Goal: Task Accomplishment & Management: Manage account settings

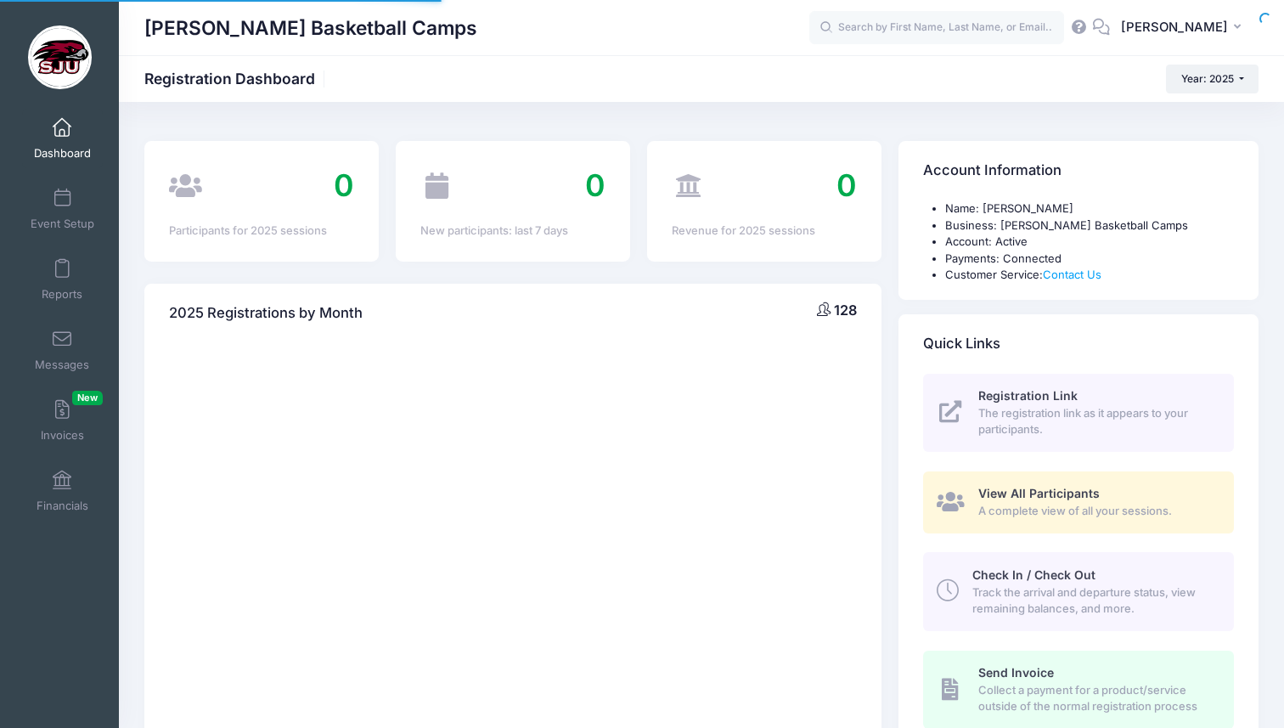
select select
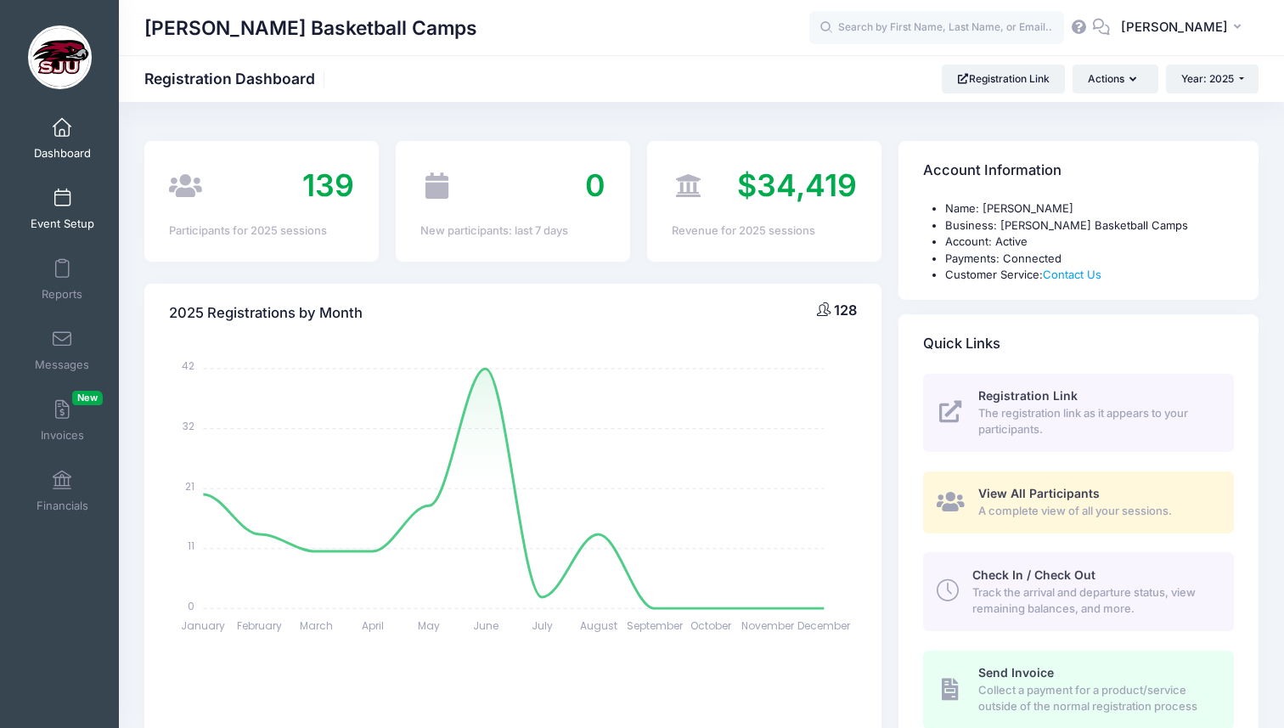
click at [64, 209] on link "Event Setup" at bounding box center [62, 208] width 81 height 59
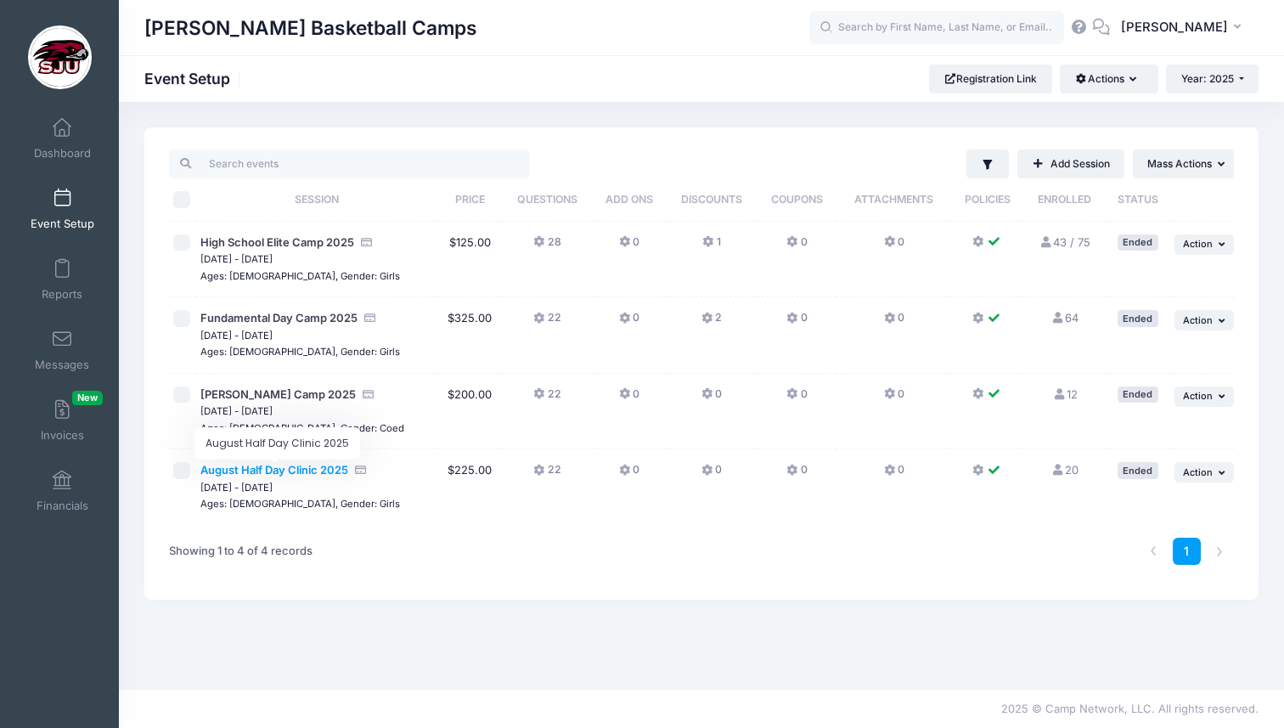
click at [302, 471] on span "August Half Day Clinic 2025" at bounding box center [274, 470] width 148 height 14
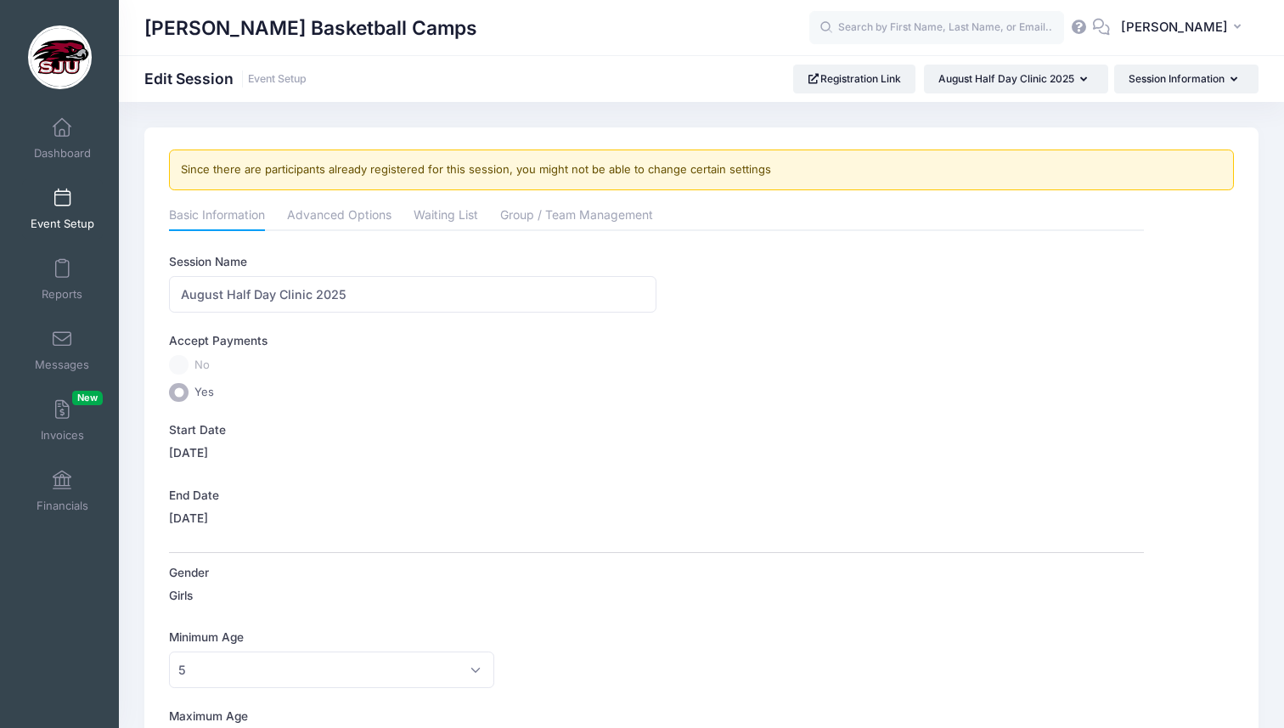
scroll to position [27, 0]
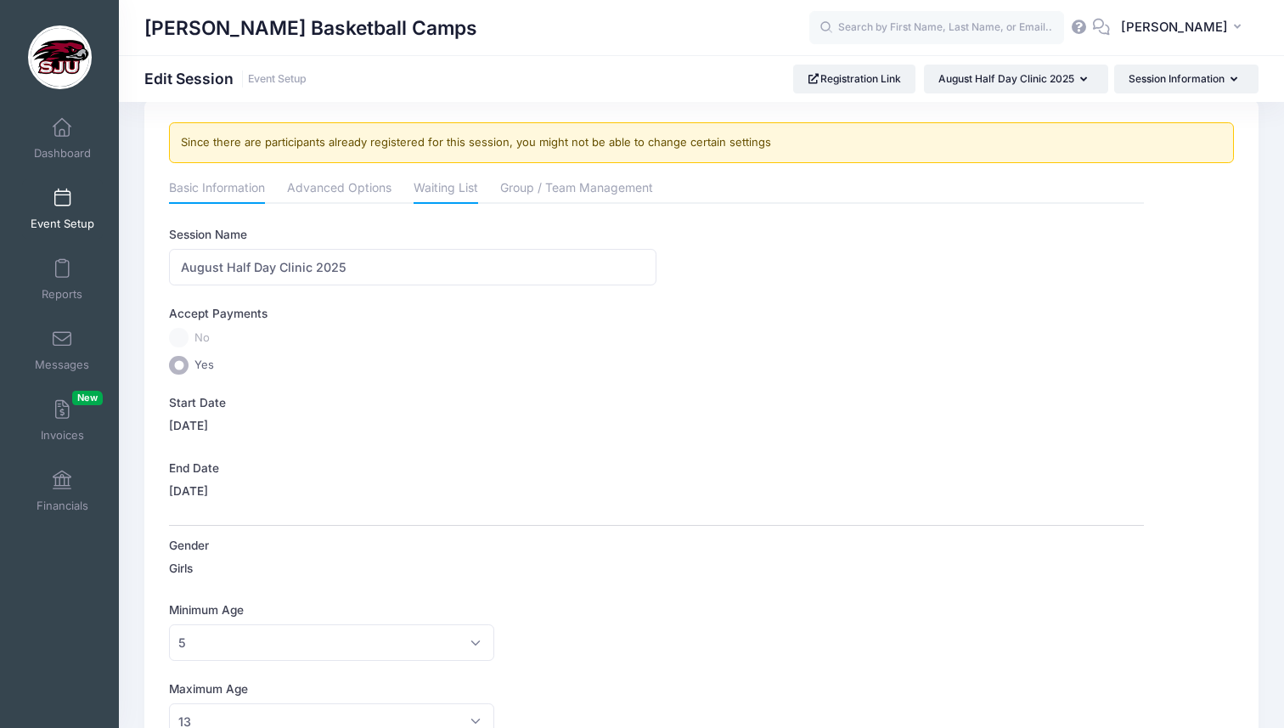
click at [441, 190] on link "Waiting List" at bounding box center [446, 189] width 65 height 31
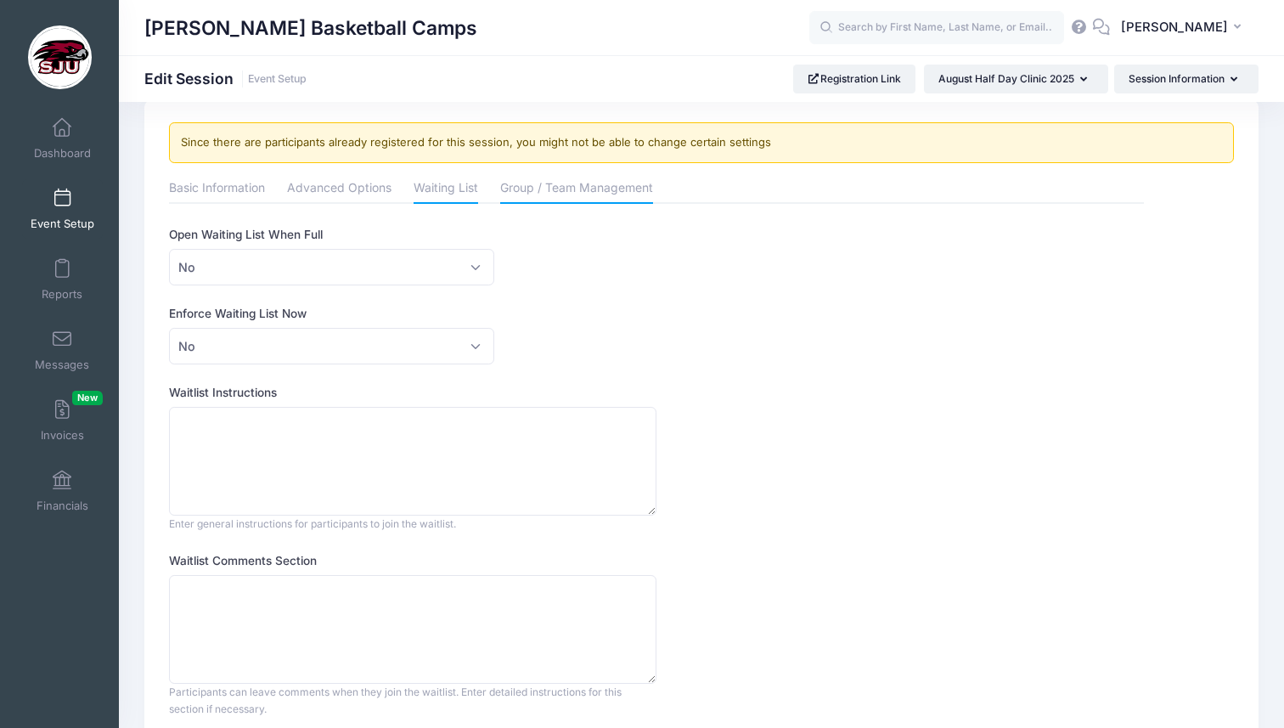
click at [578, 192] on link "Group / Team Management" at bounding box center [576, 189] width 153 height 31
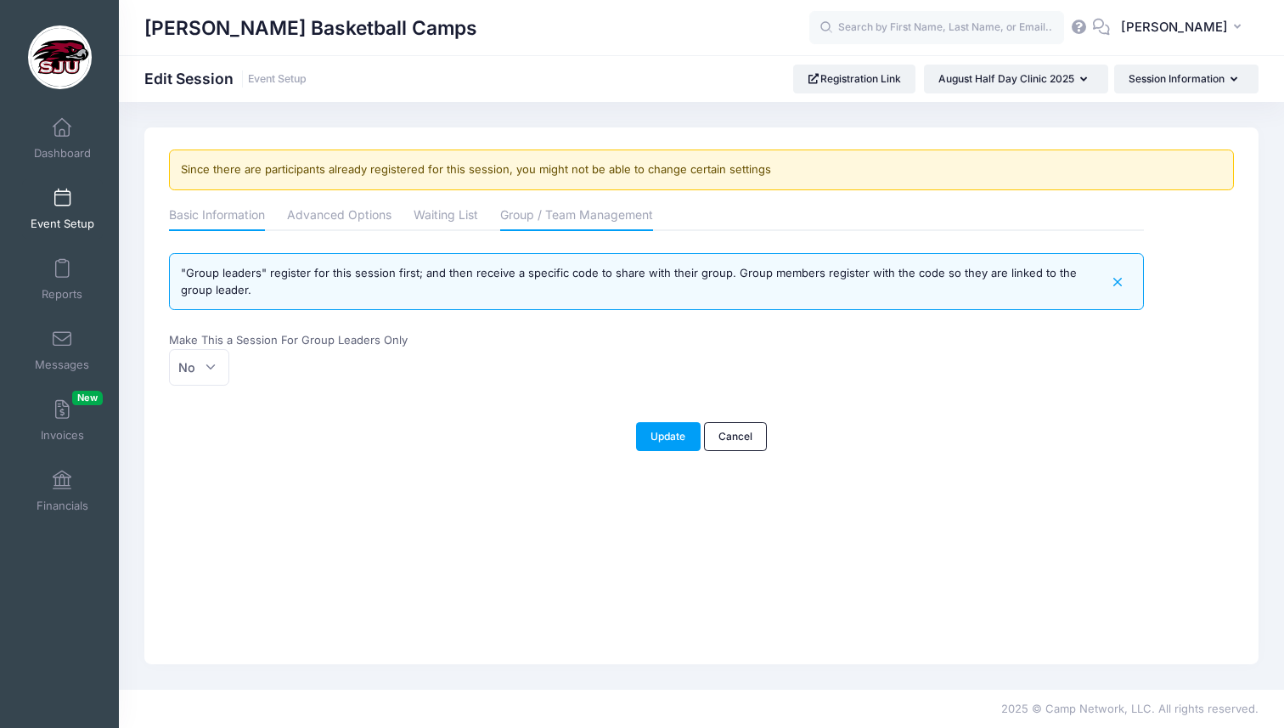
click at [224, 214] on link "Basic Information" at bounding box center [217, 216] width 96 height 31
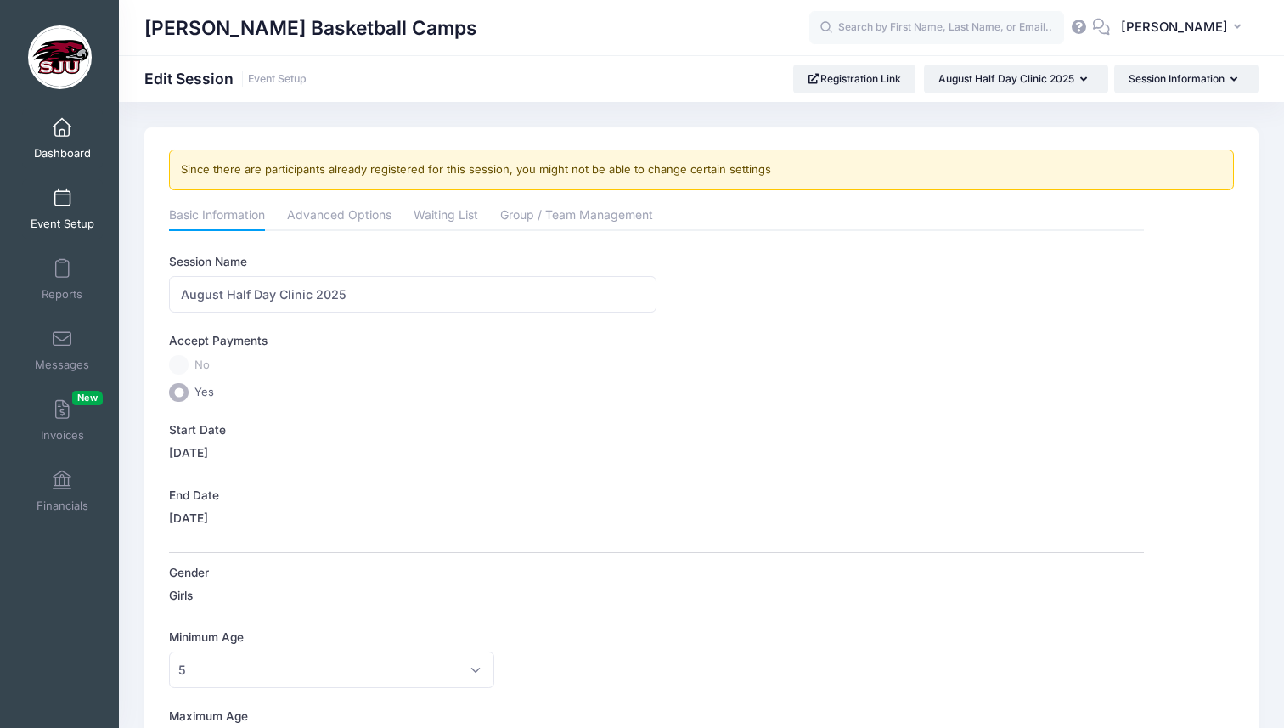
click at [72, 129] on link "Dashboard" at bounding box center [62, 138] width 81 height 59
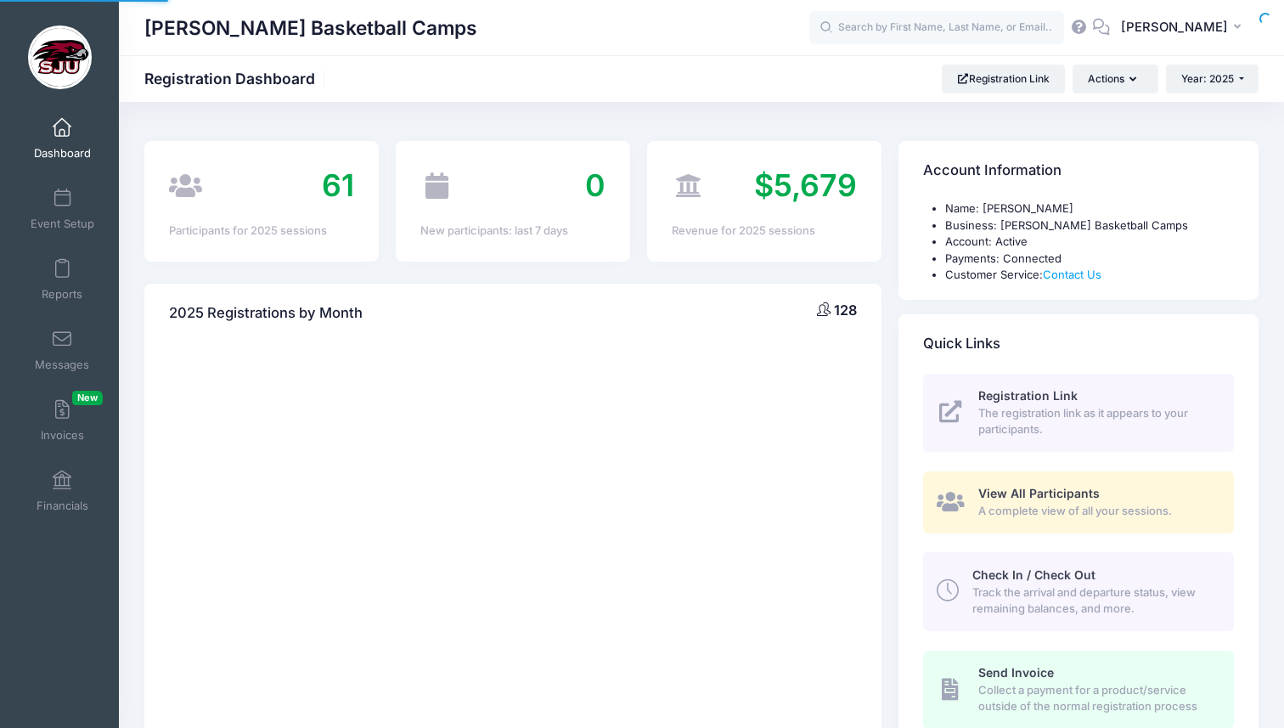
select select
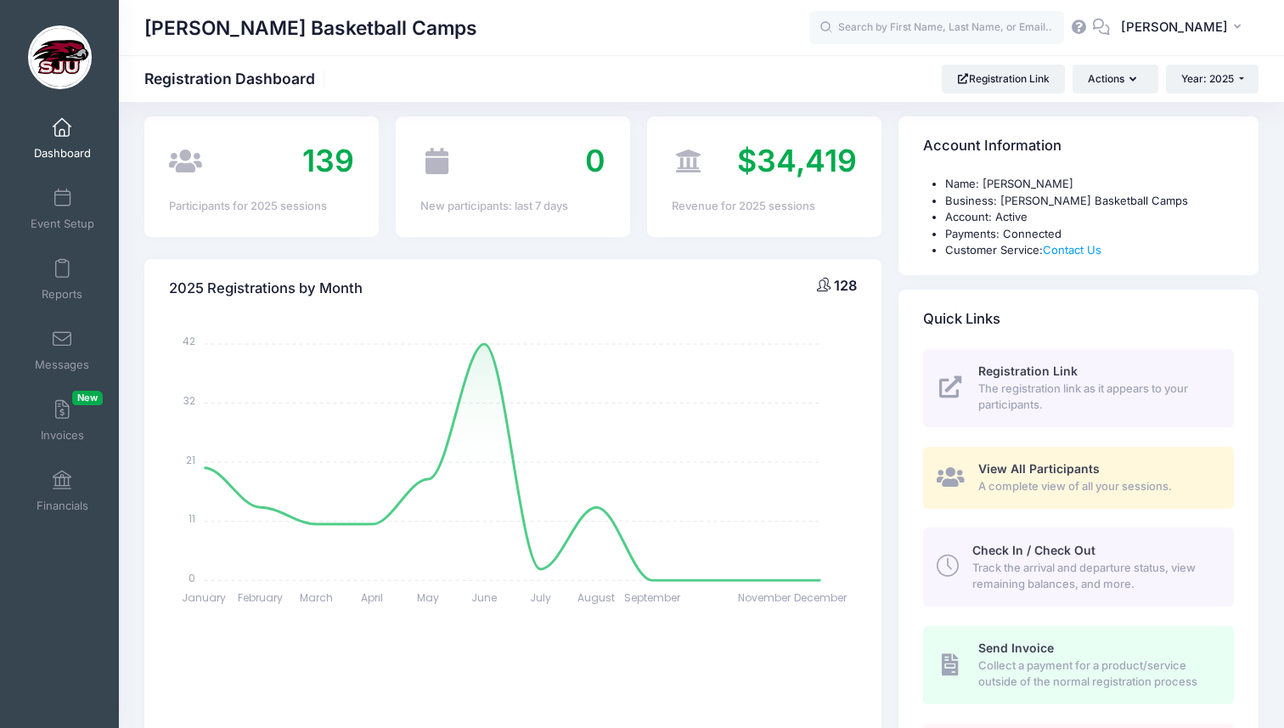
scroll to position [24, 0]
